Goal: Information Seeking & Learning: Learn about a topic

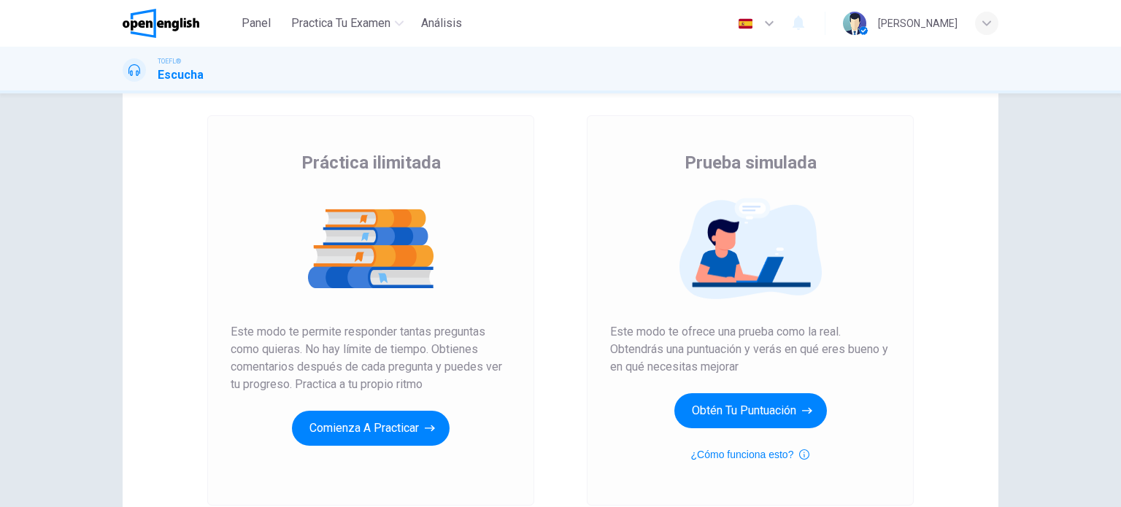
scroll to position [73, 0]
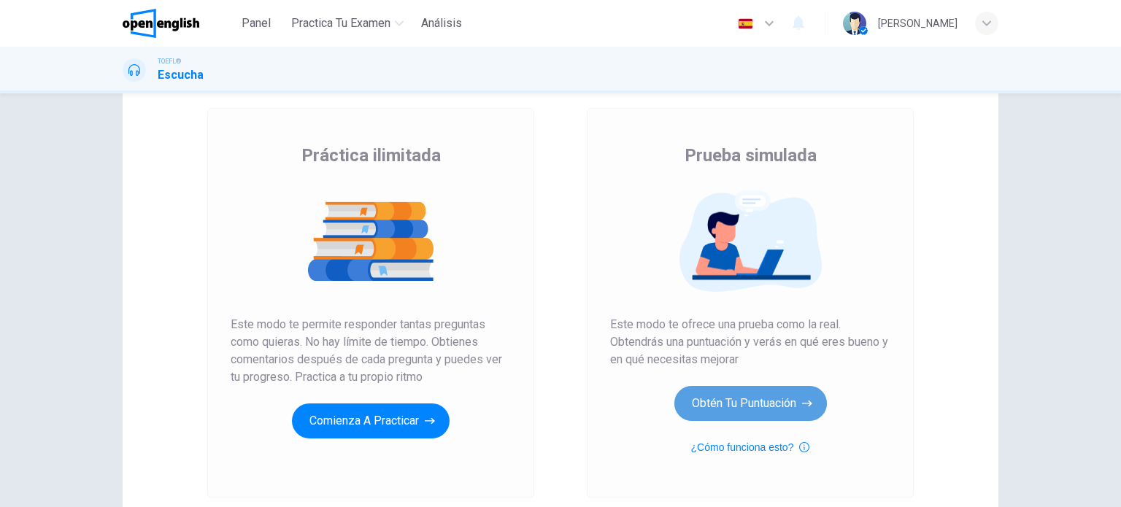
click at [739, 408] on button "Obtén tu puntuación" at bounding box center [750, 403] width 153 height 35
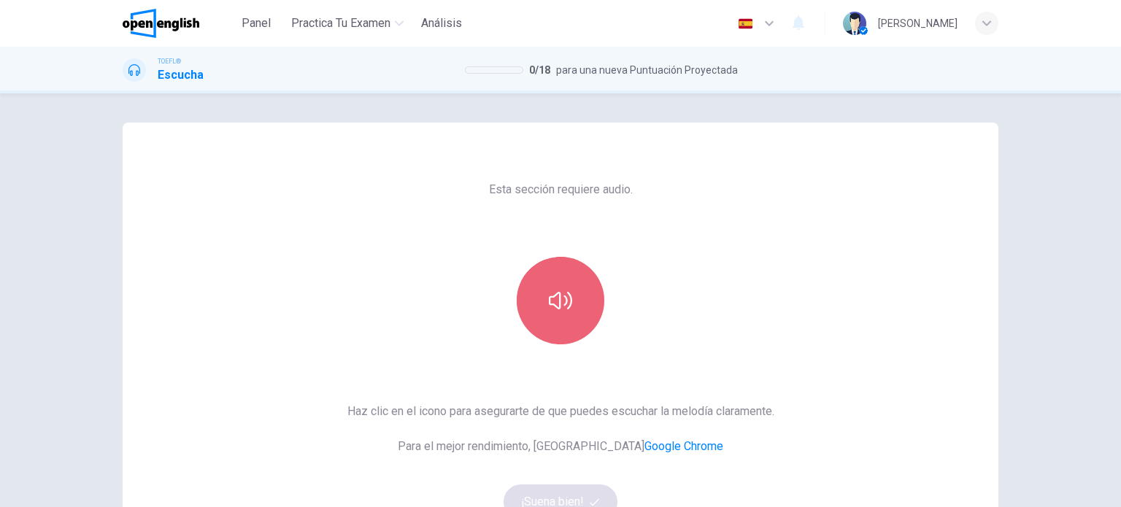
click at [549, 309] on icon "button" at bounding box center [560, 300] width 23 height 23
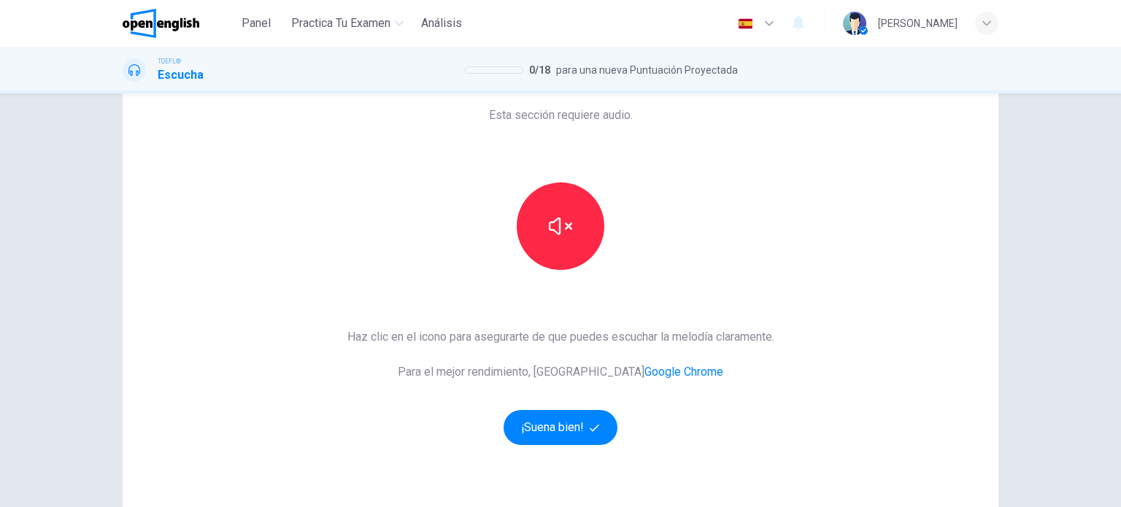
scroll to position [146, 0]
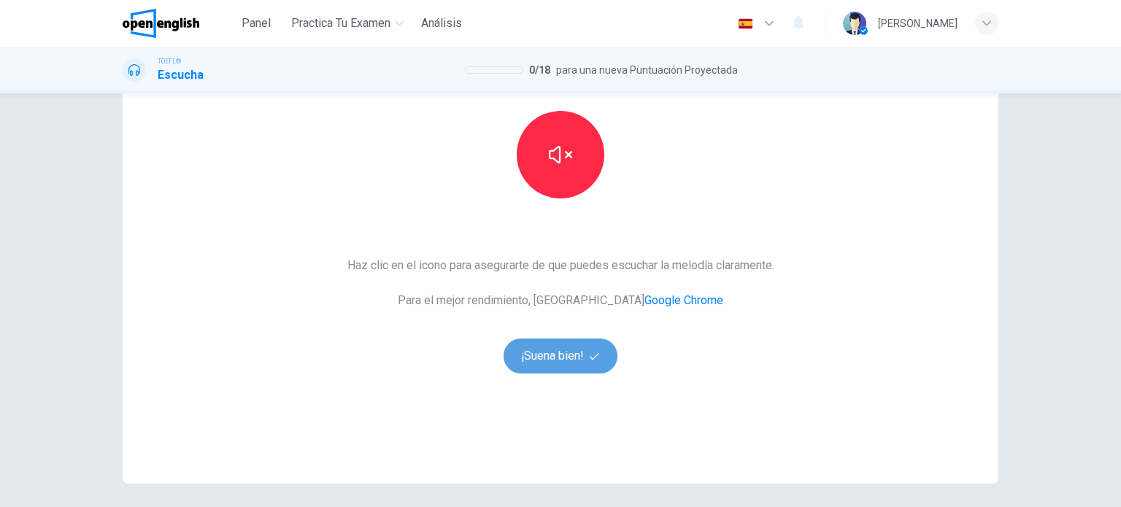
click at [534, 358] on button "¡Suena bien!" at bounding box center [561, 356] width 114 height 35
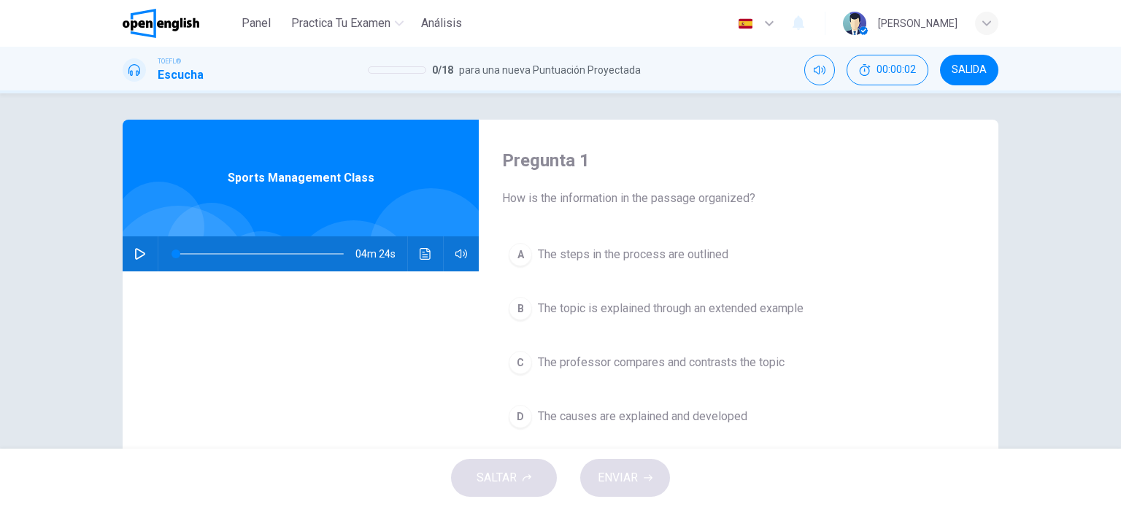
scroll to position [0, 0]
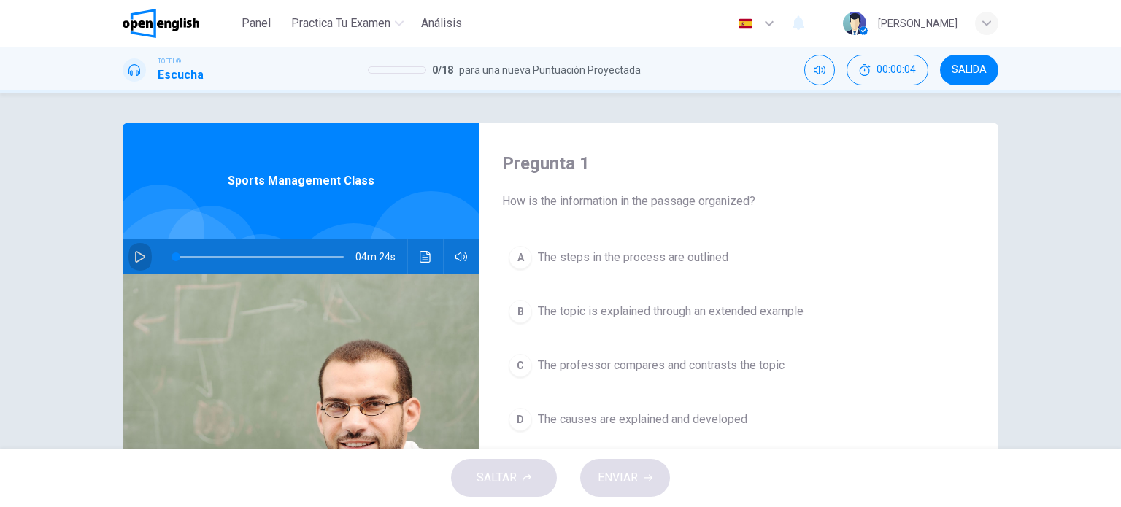
click at [139, 256] on icon "button" at bounding box center [140, 257] width 12 height 12
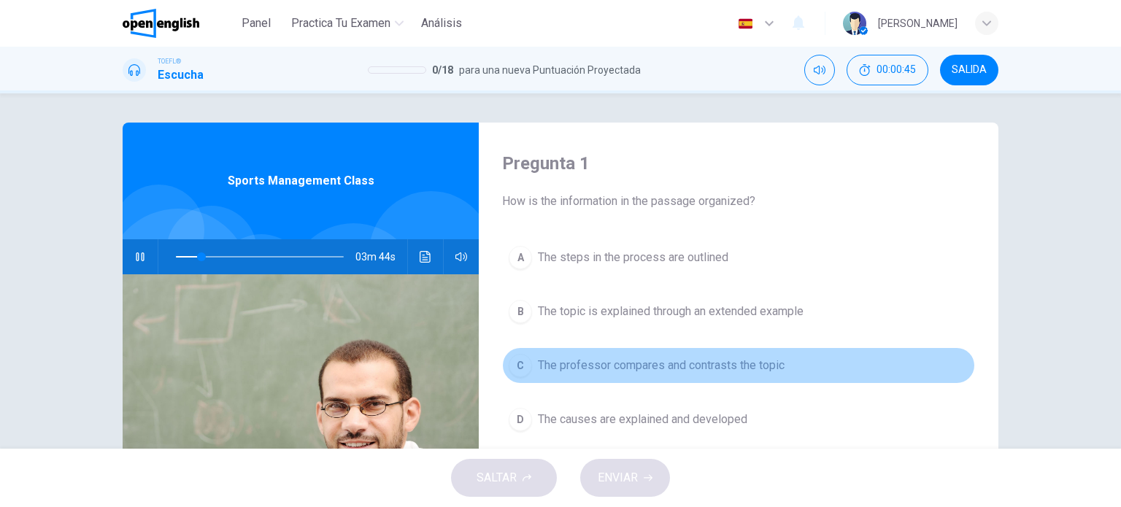
click at [775, 367] on span "The professor compares and contrasts the topic" at bounding box center [661, 366] width 247 height 18
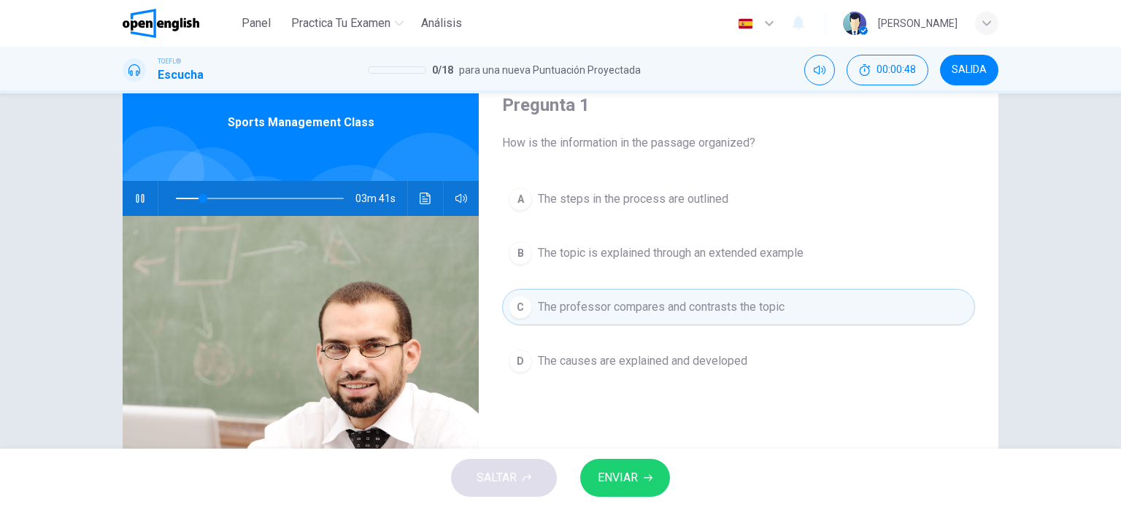
scroll to position [73, 0]
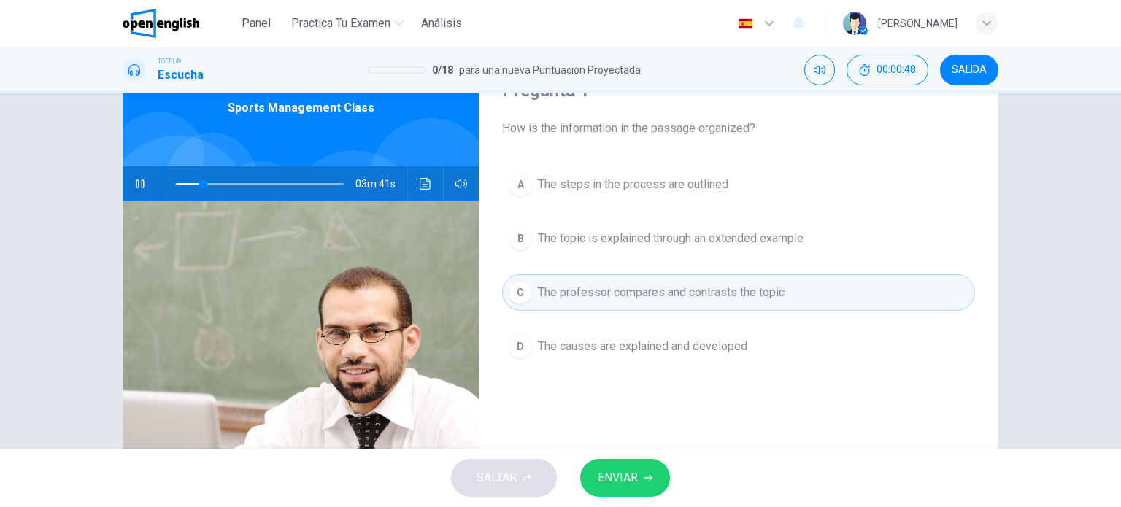
click at [633, 470] on span "ENVIAR" at bounding box center [618, 478] width 40 height 20
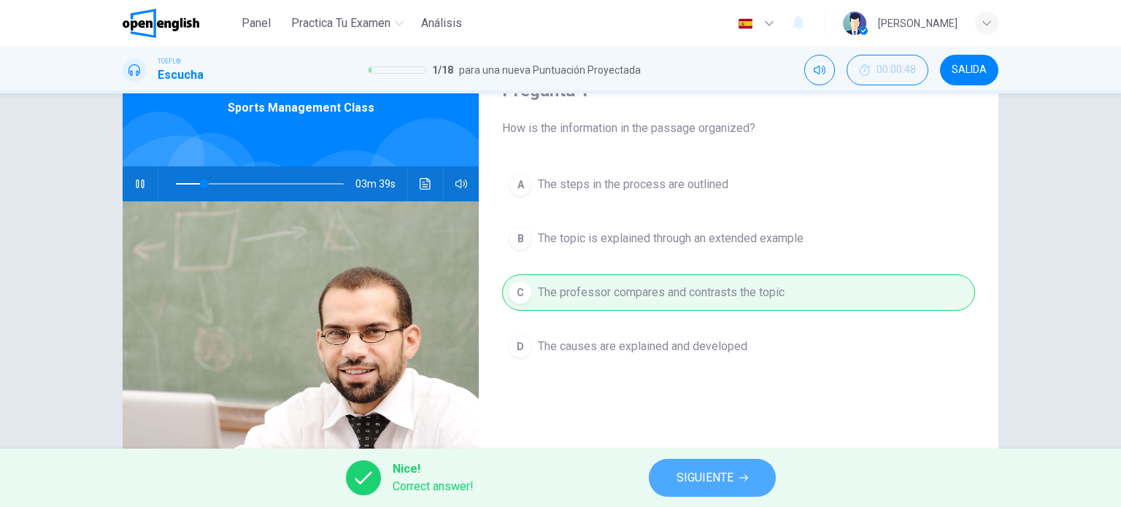
click at [719, 472] on span "SIGUIENTE" at bounding box center [705, 478] width 57 height 20
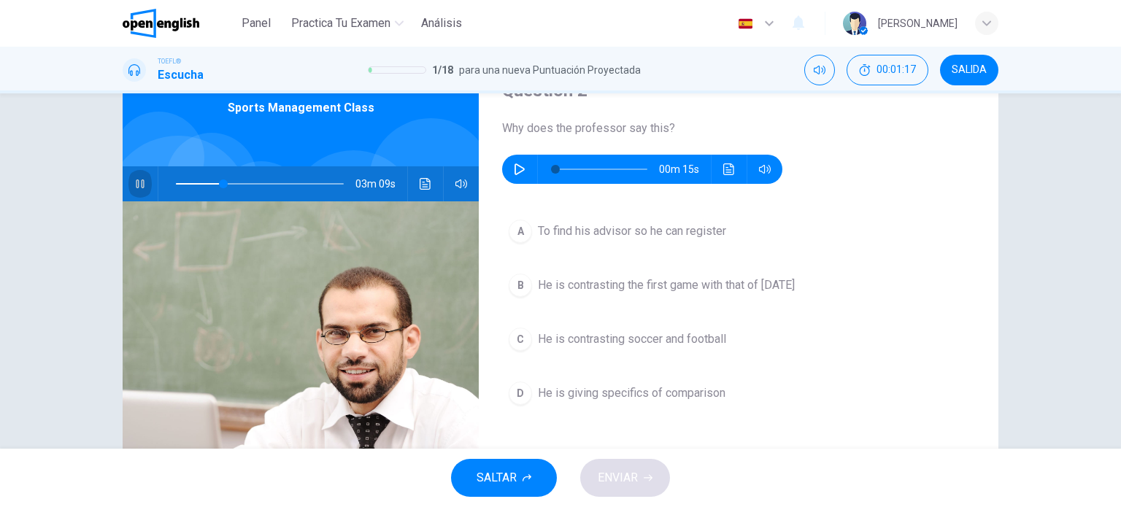
click at [139, 180] on icon "button" at bounding box center [140, 184] width 8 height 9
type input "**"
click at [515, 166] on icon "button" at bounding box center [520, 170] width 10 height 12
type input "*"
click at [610, 388] on span "He is giving specifics of comparison" at bounding box center [632, 394] width 188 height 18
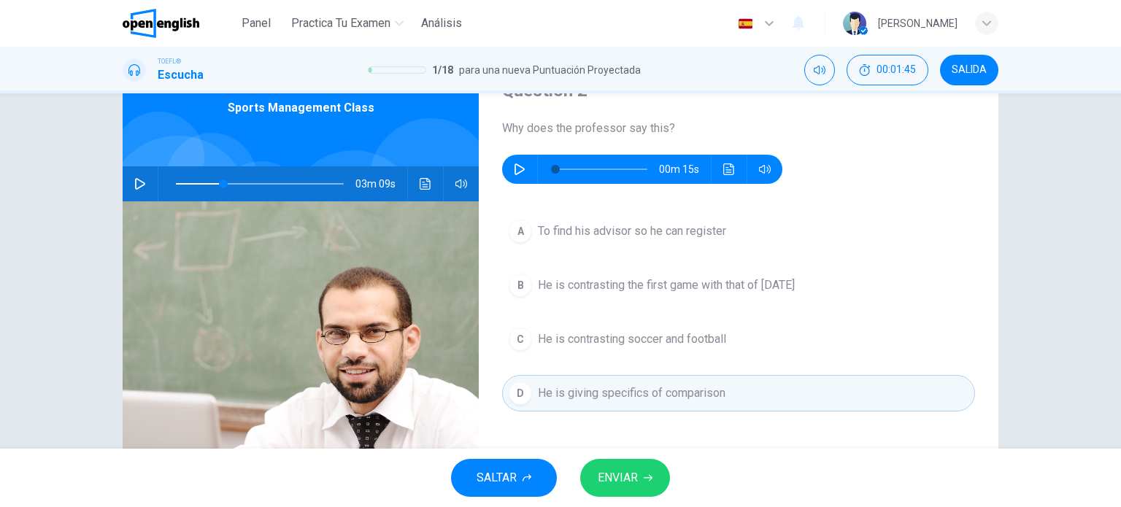
click at [630, 470] on span "ENVIAR" at bounding box center [618, 478] width 40 height 20
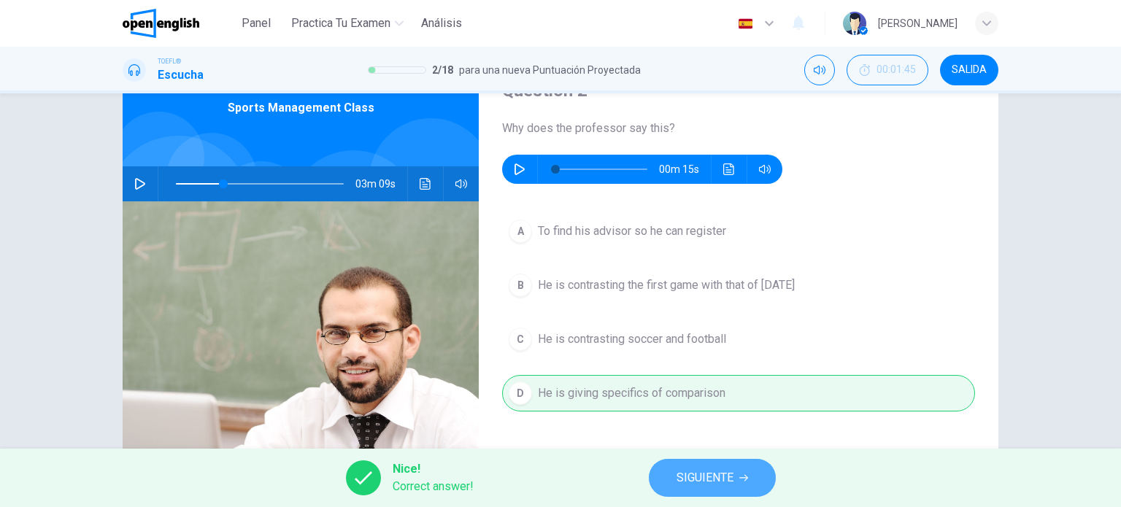
click at [706, 474] on span "SIGUIENTE" at bounding box center [705, 478] width 57 height 20
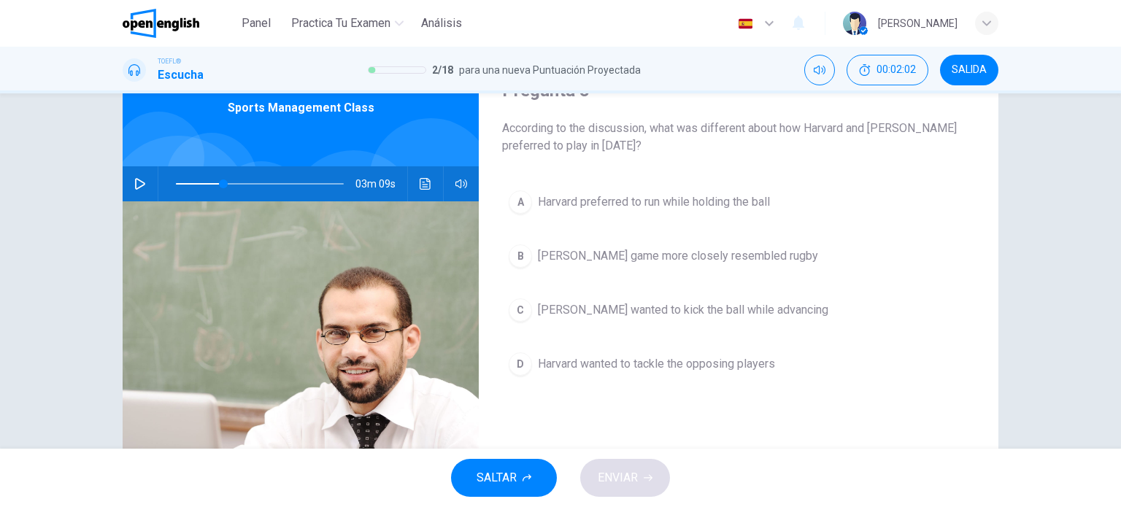
click at [134, 180] on icon "button" at bounding box center [140, 184] width 12 height 12
click at [136, 180] on icon "button" at bounding box center [140, 184] width 8 height 9
type input "**"
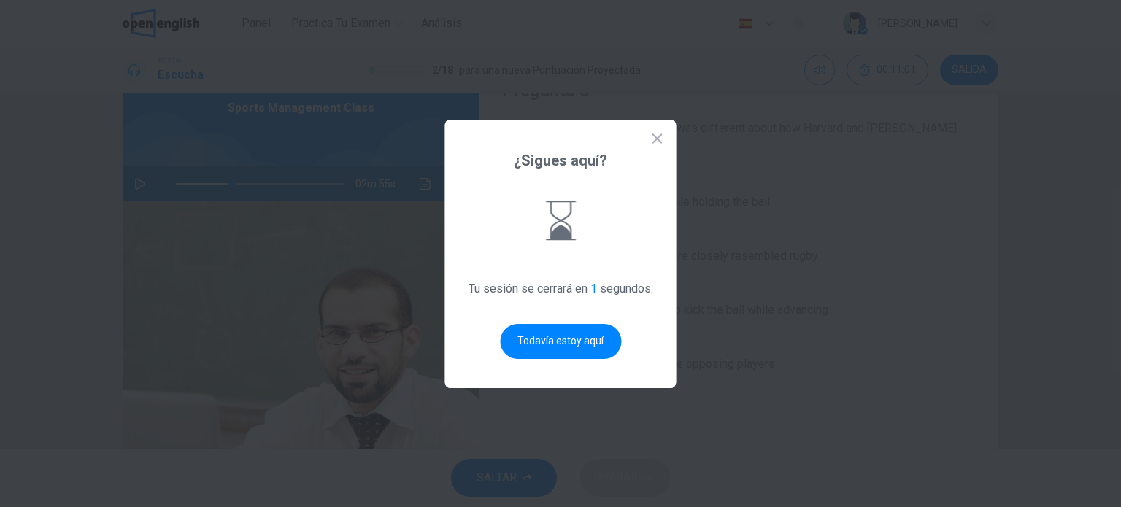
scroll to position [0, 0]
